Goal: Information Seeking & Learning: Compare options

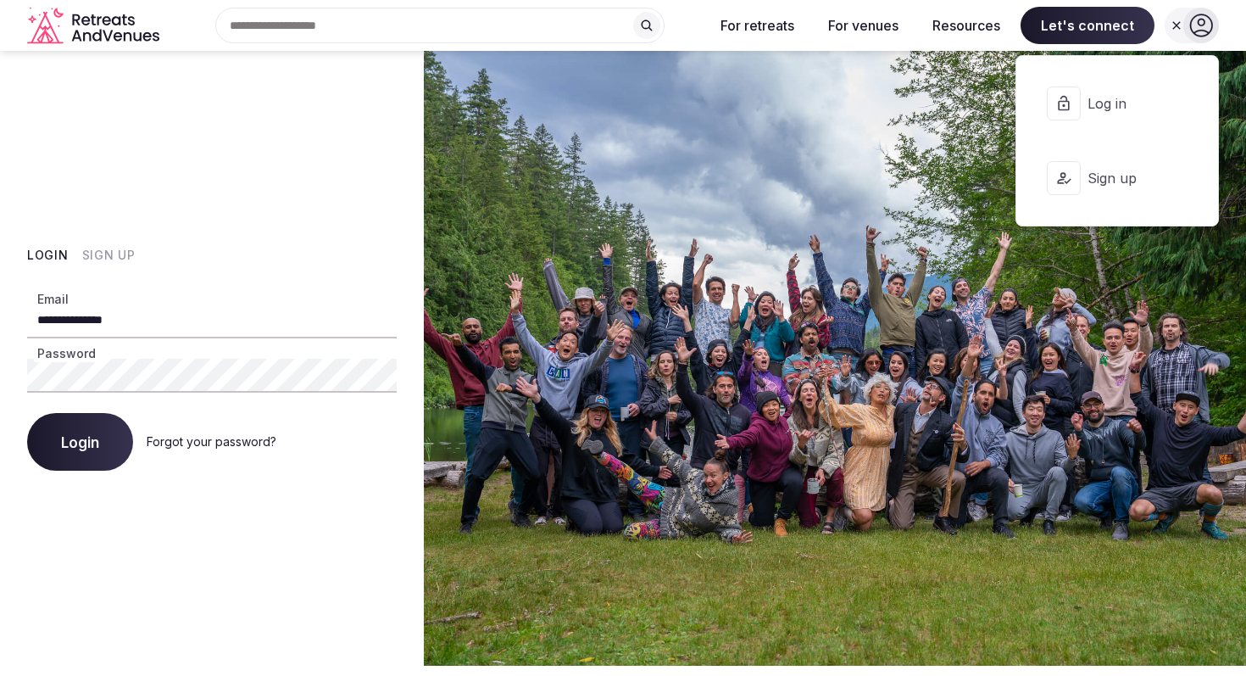
click at [59, 436] on button "Login" at bounding box center [80, 442] width 106 height 58
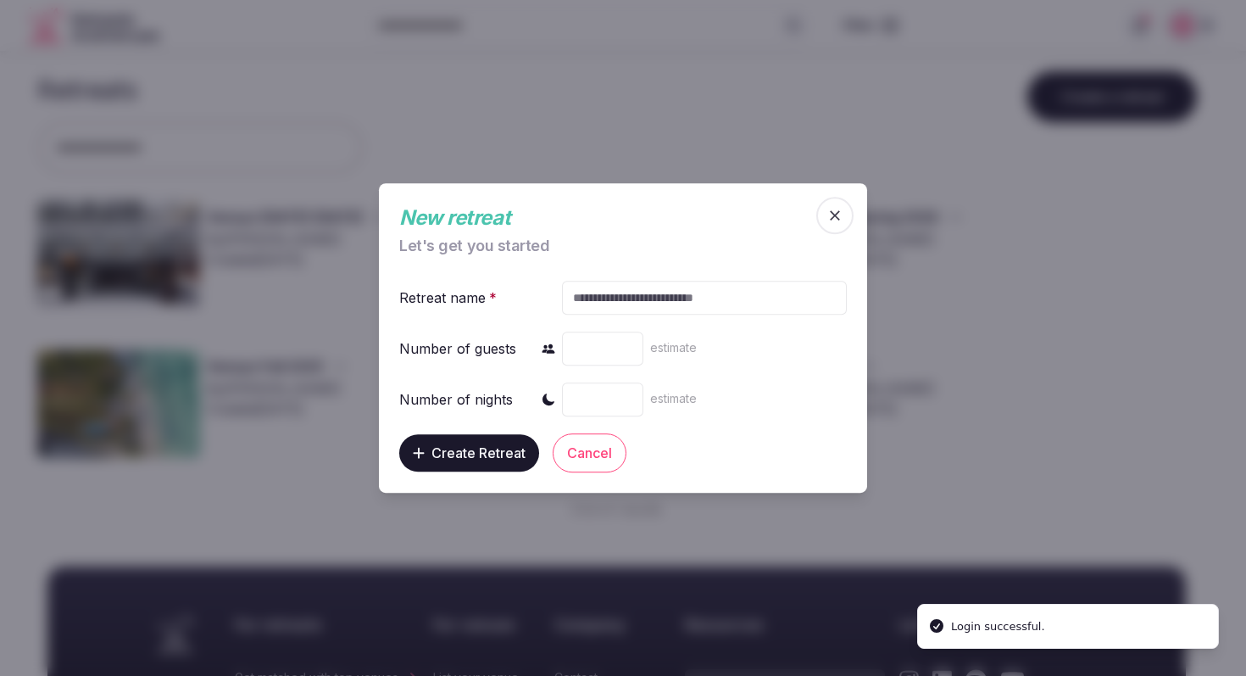
click at [837, 207] on icon "button" at bounding box center [834, 215] width 17 height 17
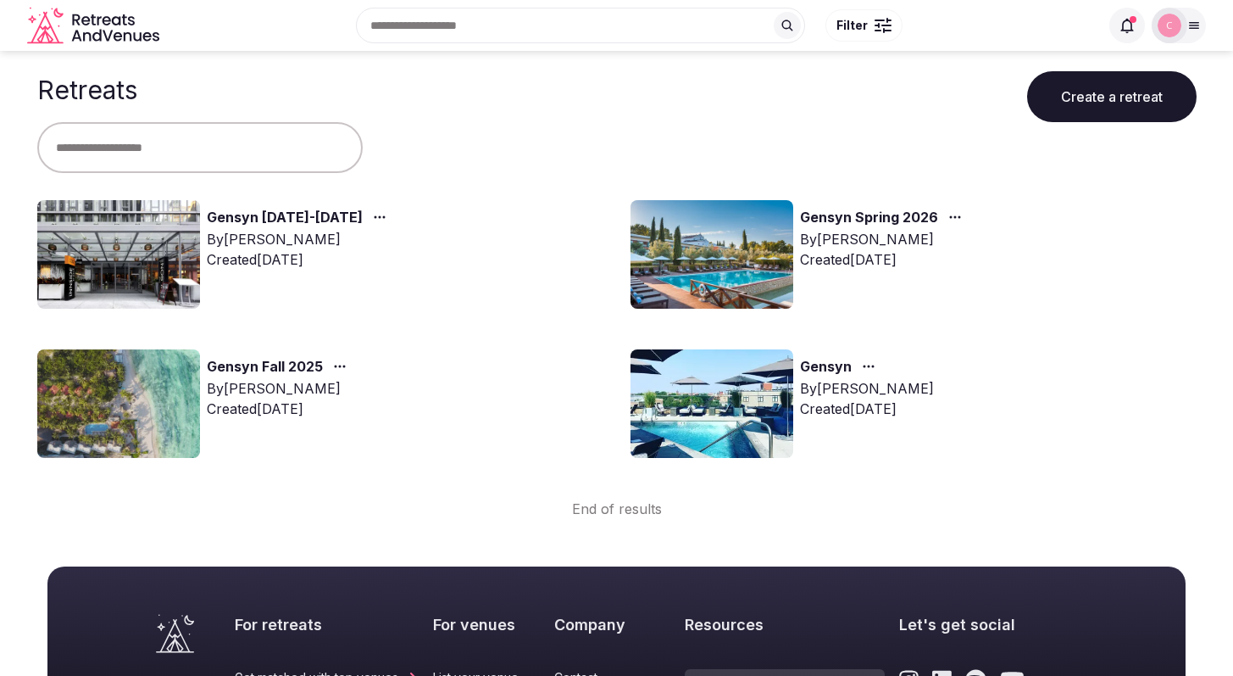
click at [300, 217] on link "Gensyn [DATE]-[DATE]" at bounding box center [285, 218] width 156 height 22
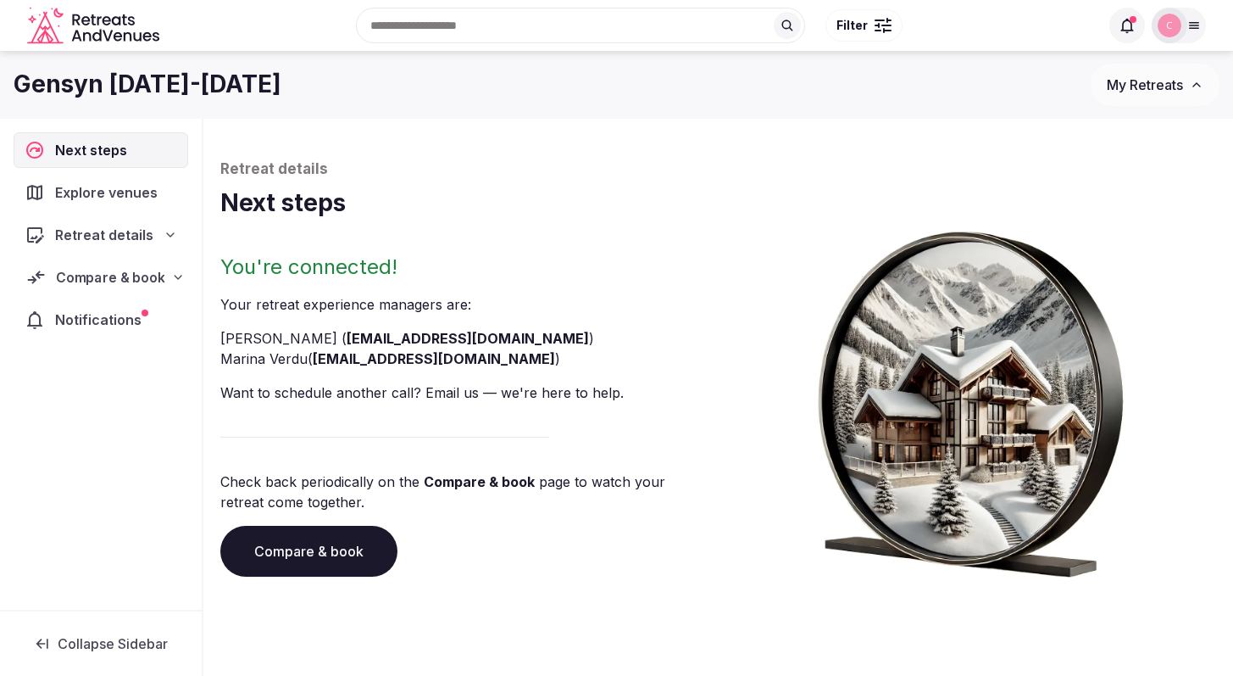
click at [120, 275] on span "Compare & book" at bounding box center [110, 277] width 108 height 20
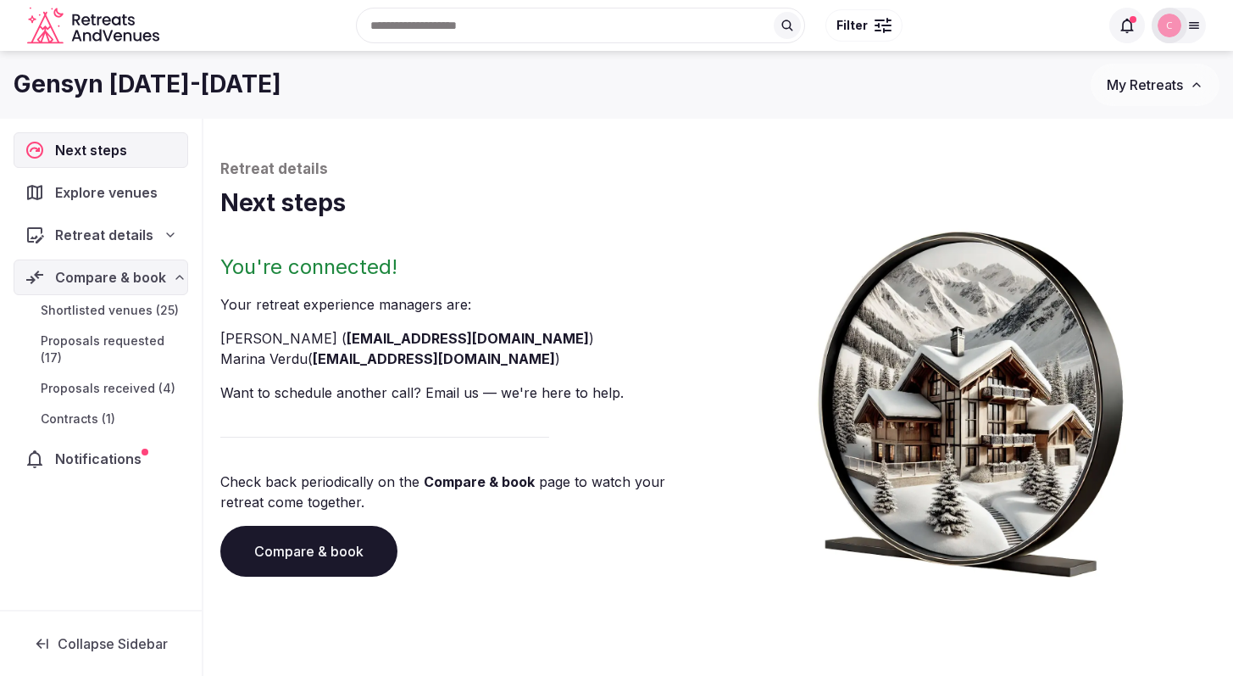
click at [153, 380] on span "Proposals received (4)" at bounding box center [108, 388] width 135 height 17
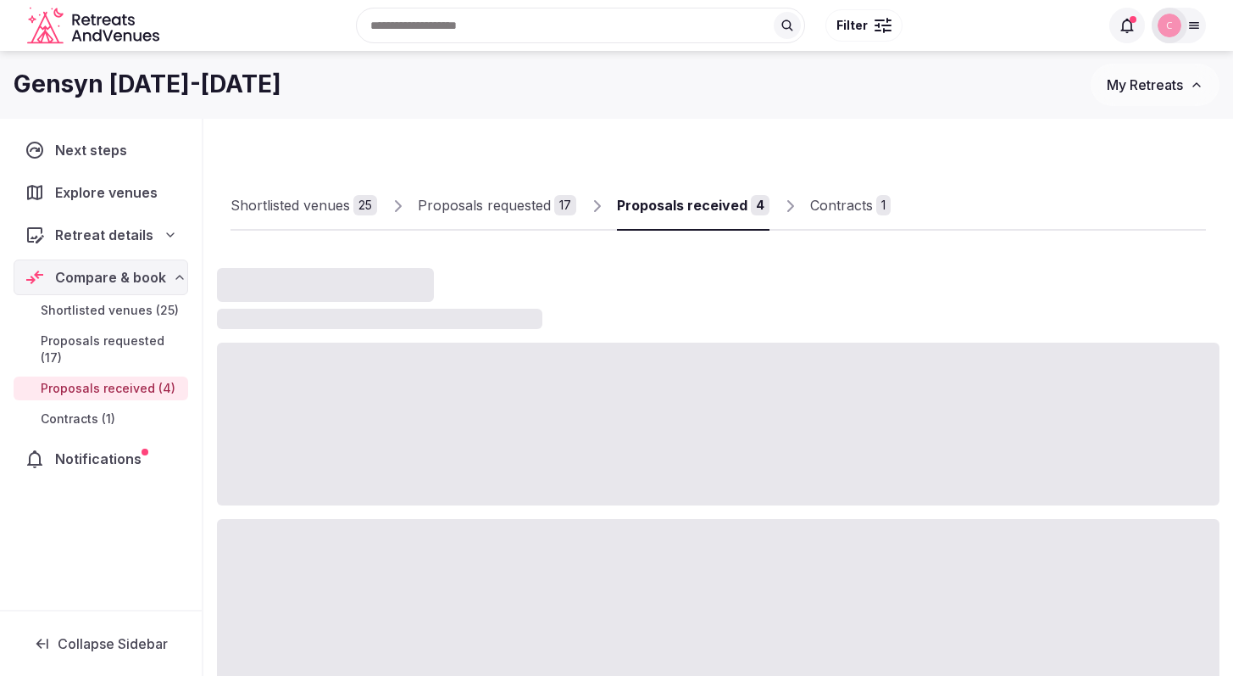
click at [663, 203] on div "Proposals received" at bounding box center [682, 205] width 131 height 20
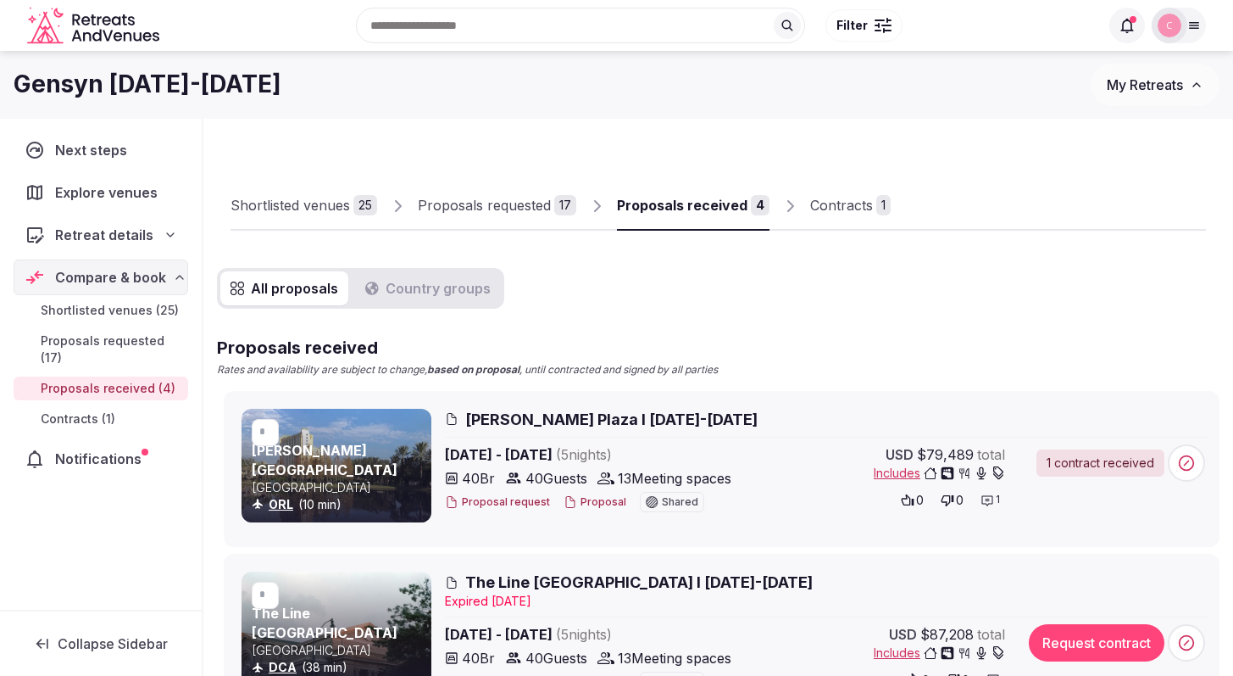
click at [601, 418] on span "[PERSON_NAME] Plaza I [DATE]-[DATE]" at bounding box center [611, 419] width 292 height 21
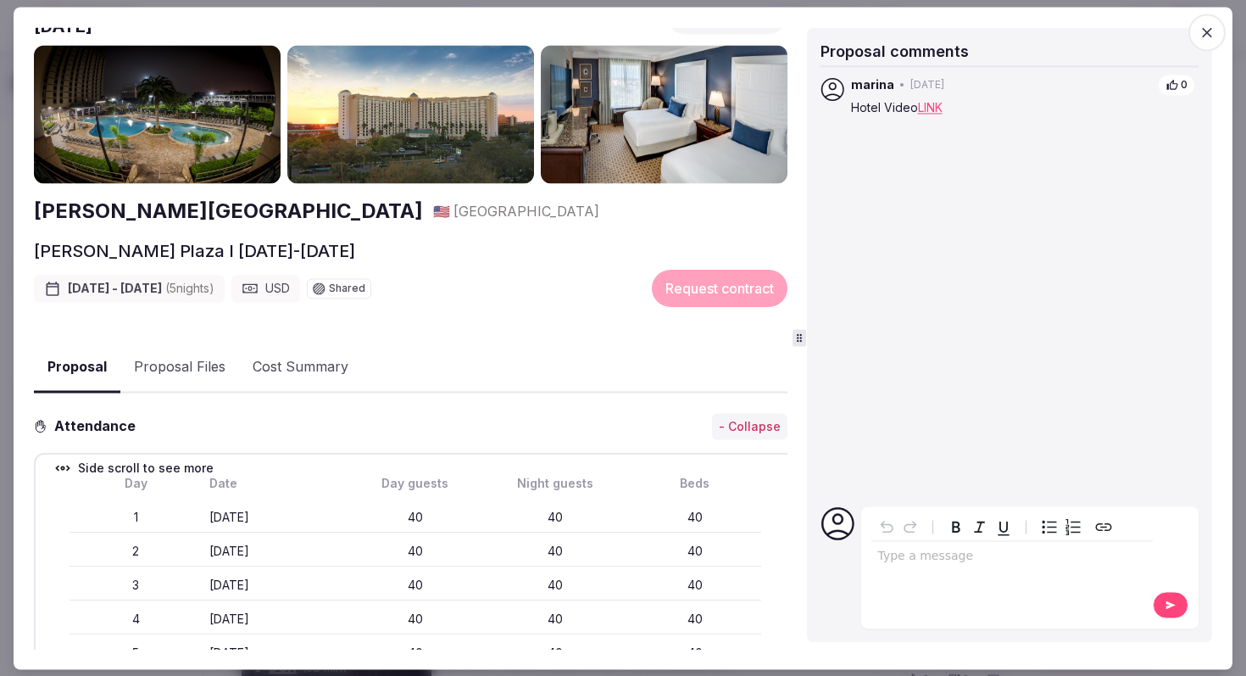
scroll to position [122, 0]
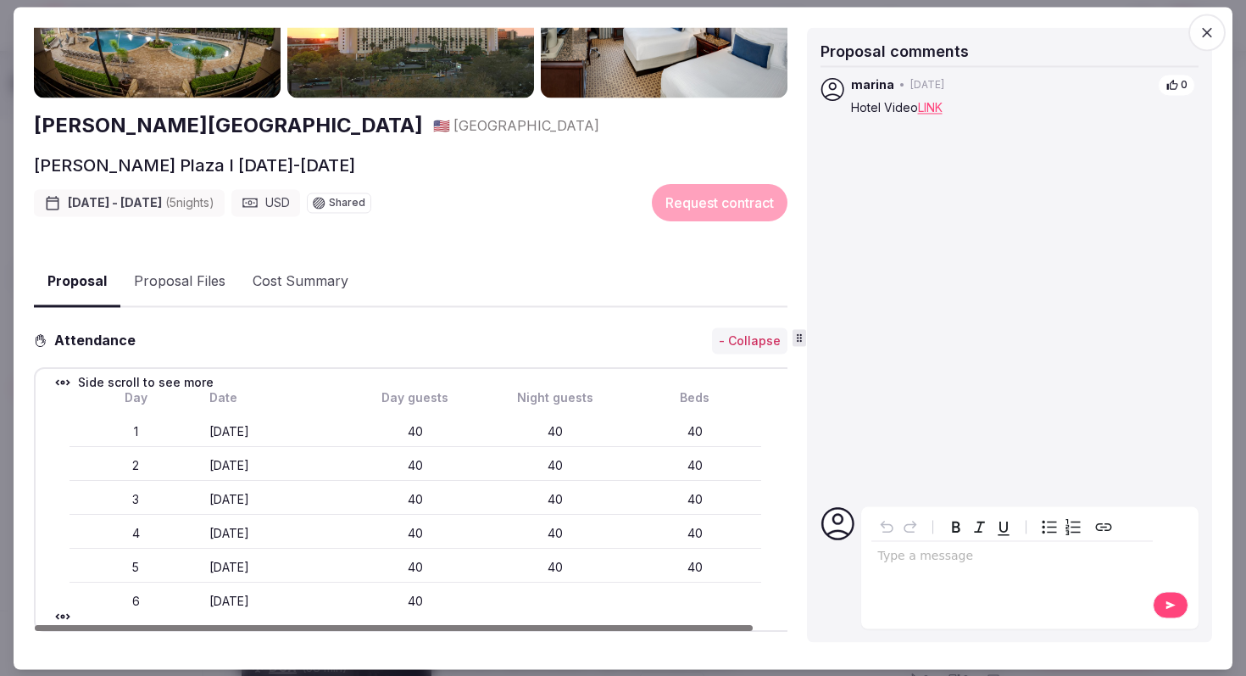
click at [201, 270] on button "Proposal Files" at bounding box center [179, 282] width 119 height 49
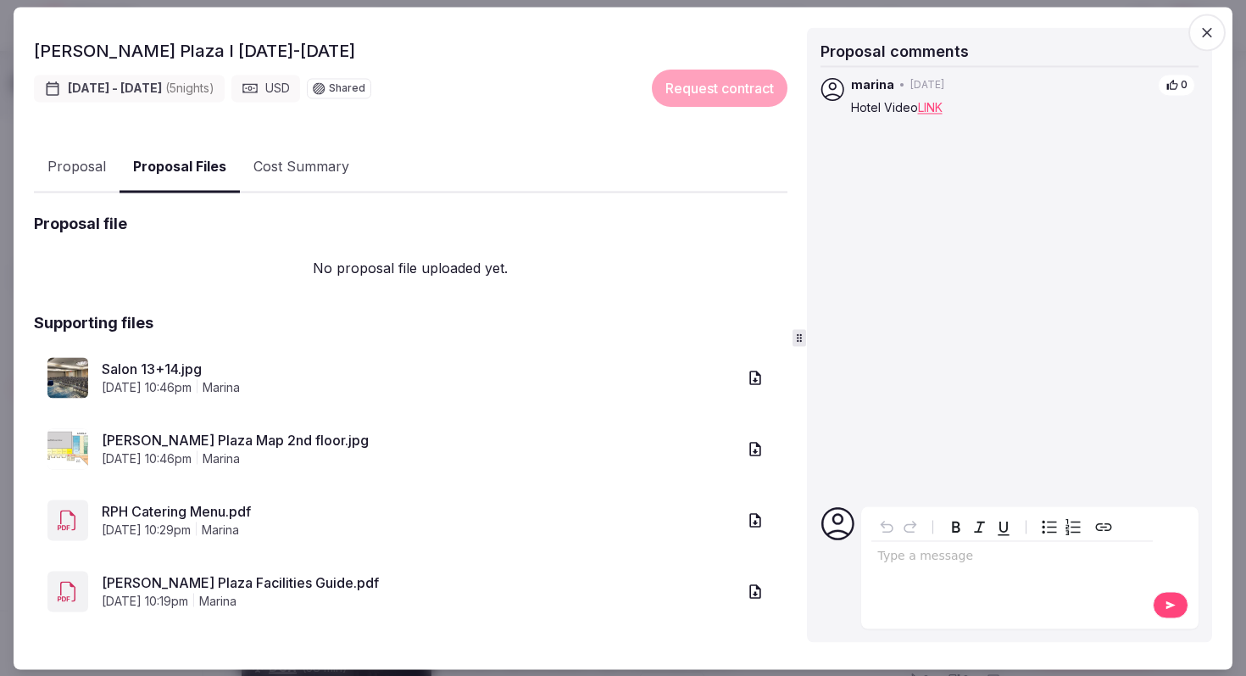
scroll to position [198, 0]
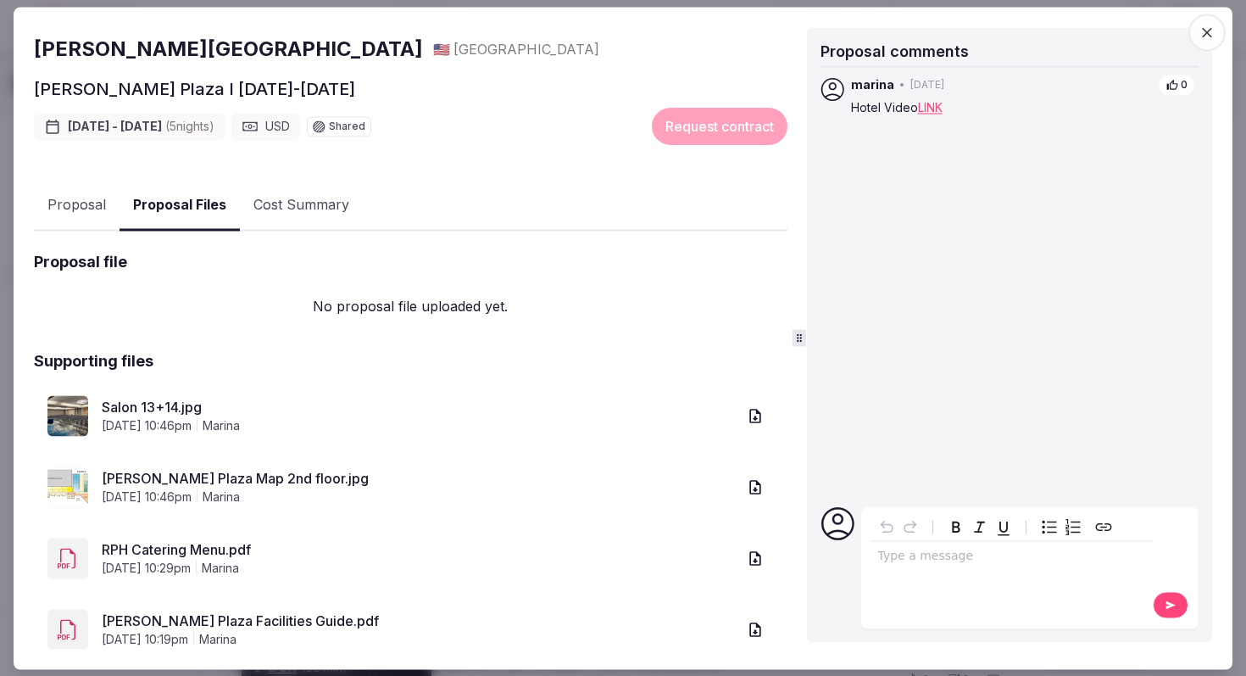
click at [287, 160] on div "[PERSON_NAME] Plaza 🇺🇸 [GEOGRAPHIC_DATA][PERSON_NAME] I [DATE]-[DATE] [DATE] - …" at bounding box center [411, 290] width 754 height 815
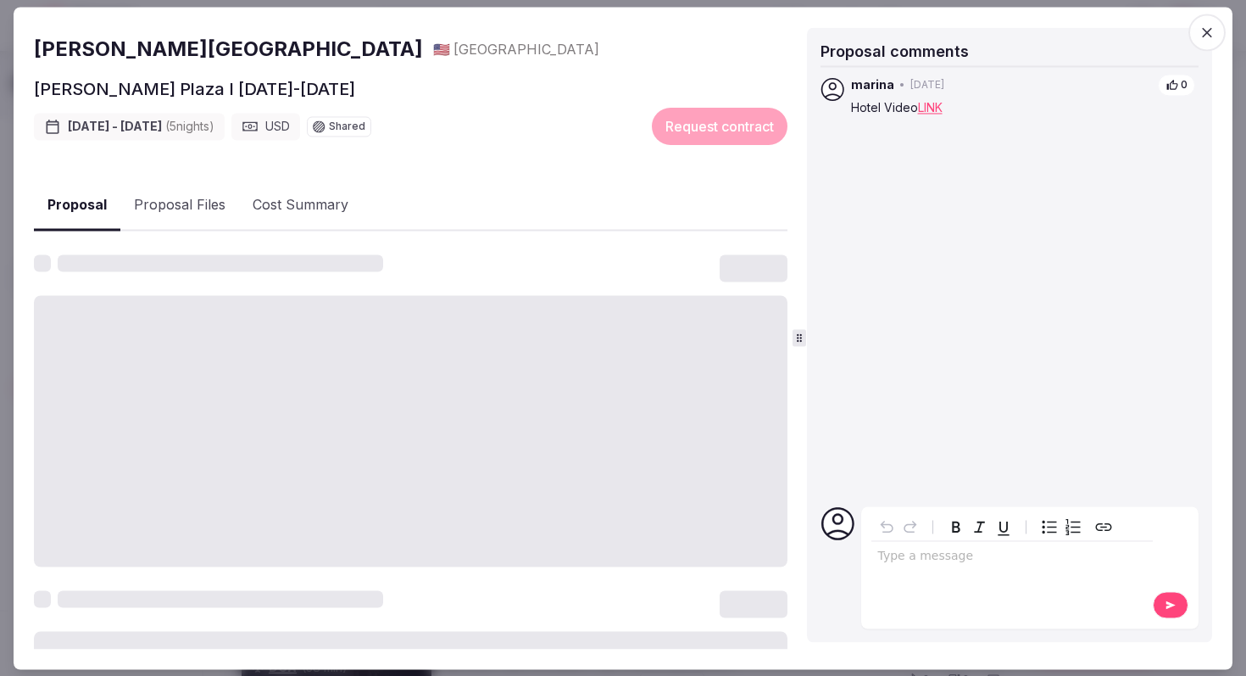
click at [71, 191] on button "Proposal" at bounding box center [77, 206] width 86 height 50
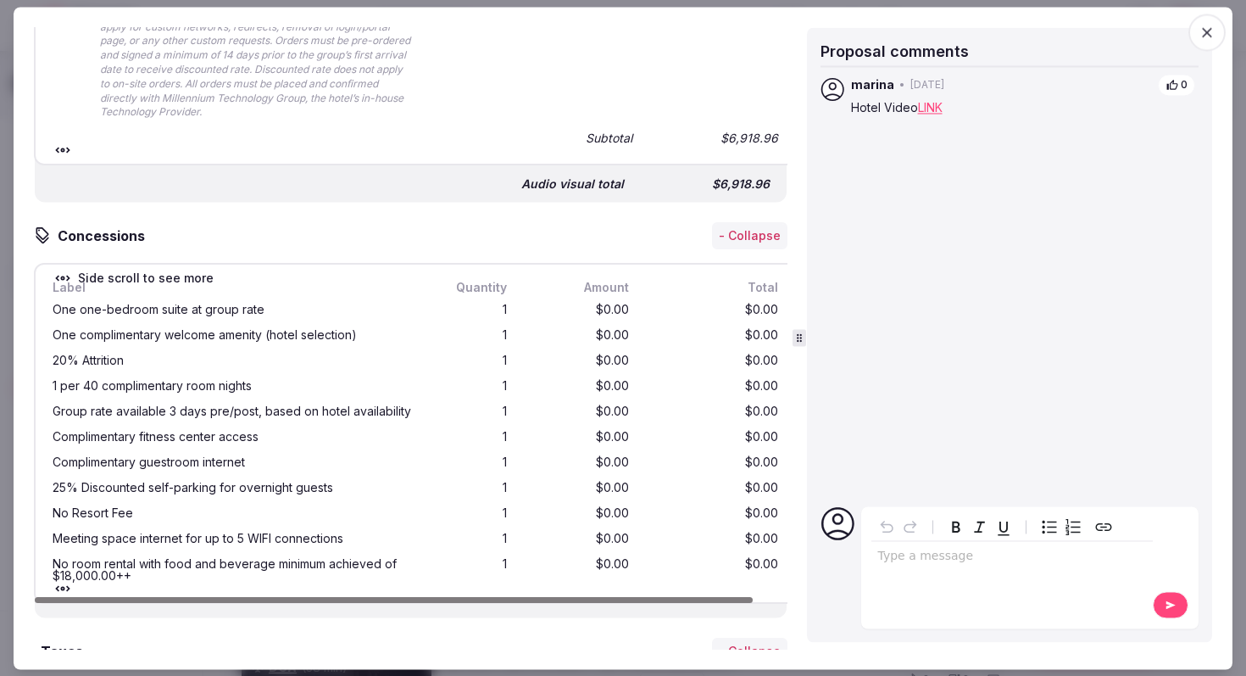
scroll to position [3603, 0]
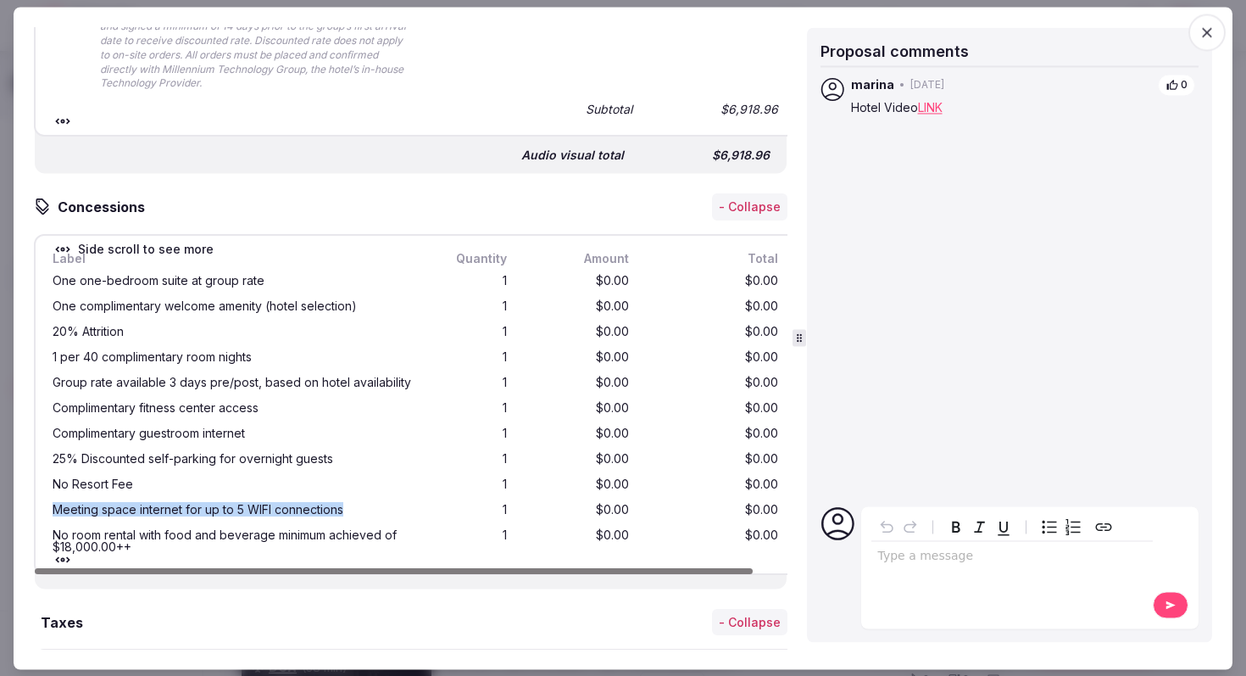
drag, startPoint x: 341, startPoint y: 502, endPoint x: 54, endPoint y: 502, distance: 286.5
click at [54, 504] on div "Meeting space internet for up to 5 WIFI connections" at bounding box center [232, 510] width 359 height 12
copy div "Meeting space internet for up to 5 WIFI connections"
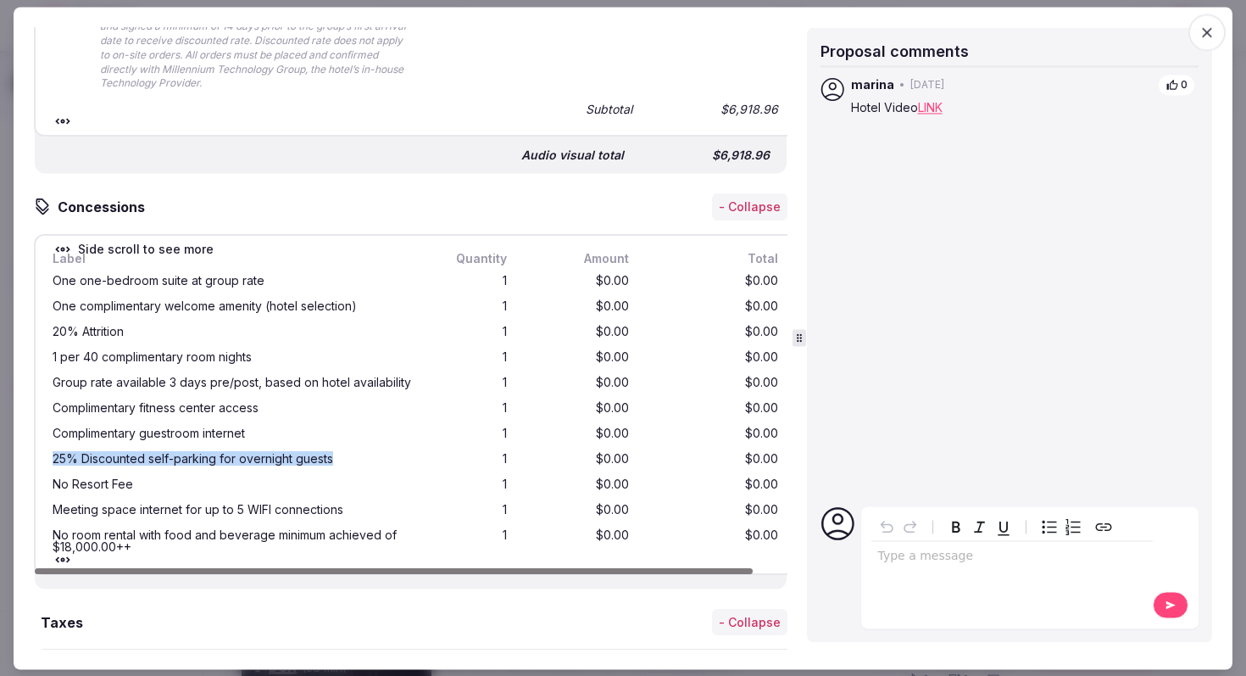
drag, startPoint x: 331, startPoint y: 448, endPoint x: 56, endPoint y: 449, distance: 274.6
click at [56, 453] on div "25% Discounted self-parking for overnight guests" at bounding box center [232, 459] width 359 height 12
copy div "25% Discounted self-parking for overnight guests"
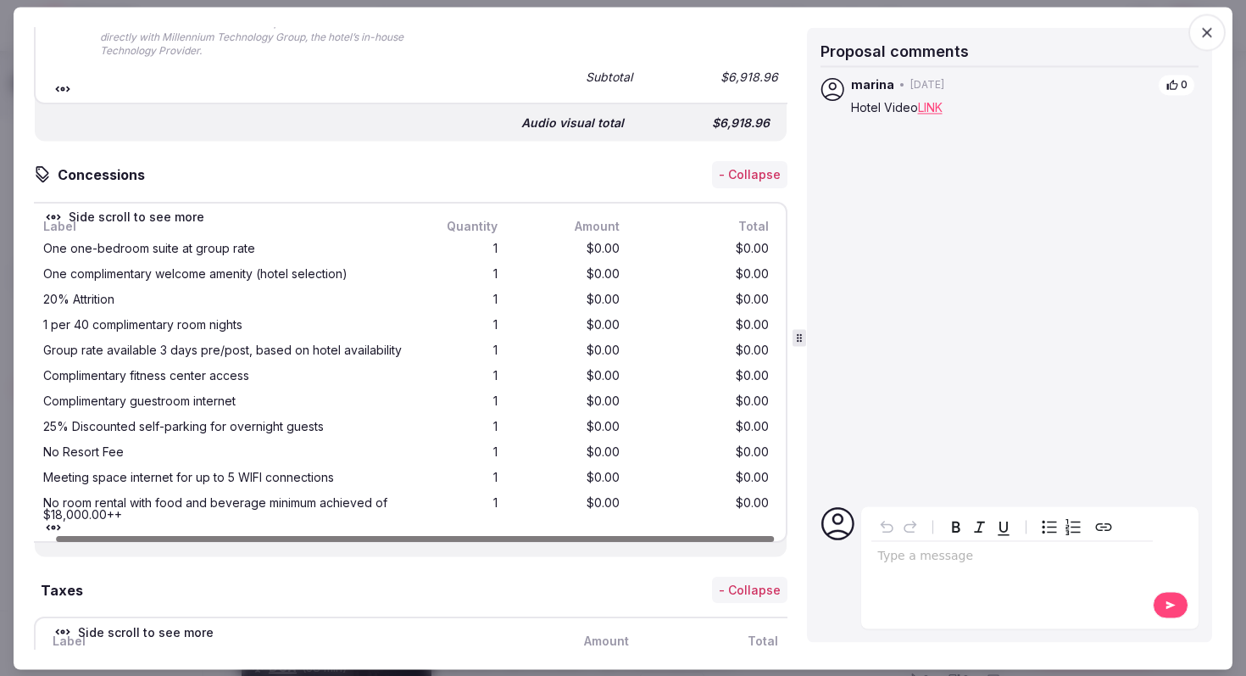
scroll to position [0, 0]
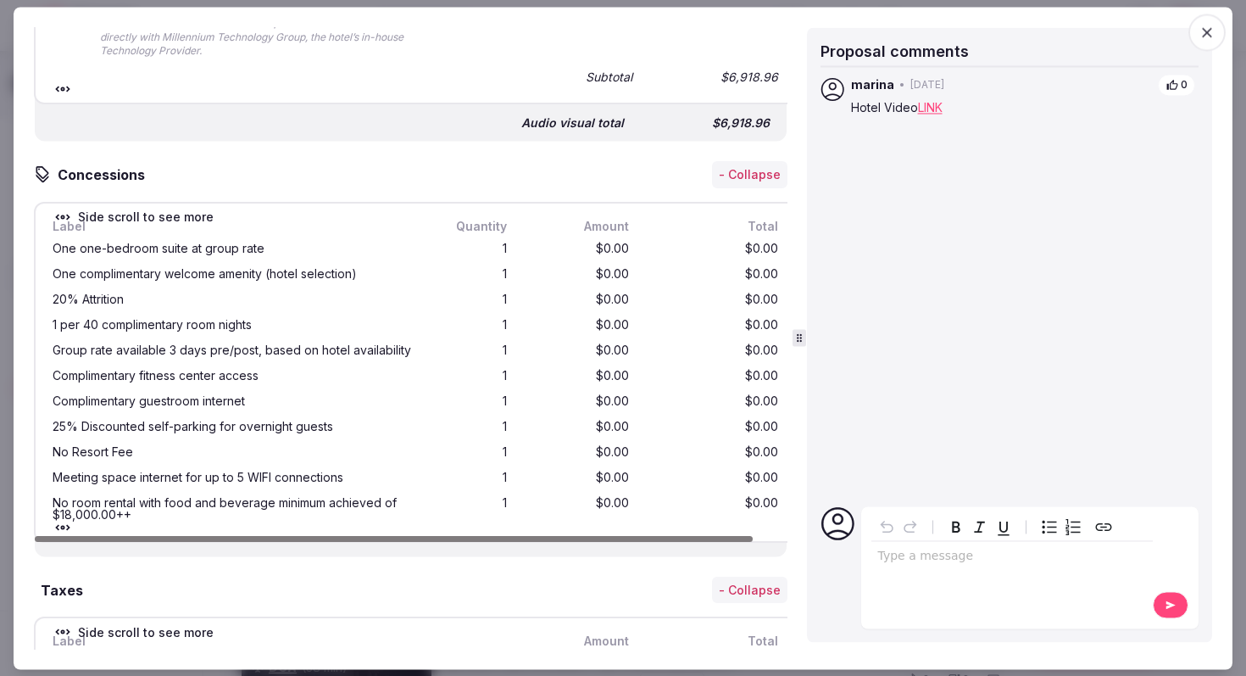
drag, startPoint x: 684, startPoint y: 526, endPoint x: 507, endPoint y: 515, distance: 177.5
click at [507, 536] on div at bounding box center [394, 539] width 718 height 6
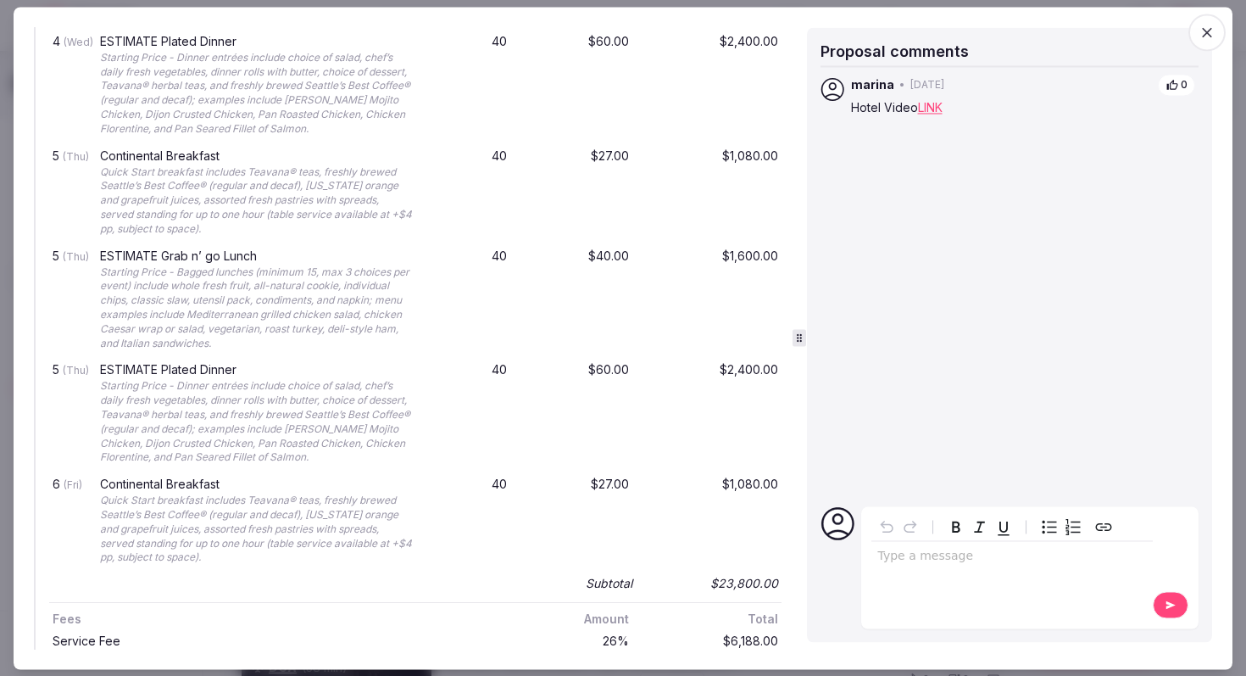
scroll to position [2966, 0]
